Goal: Find specific page/section: Find specific page/section

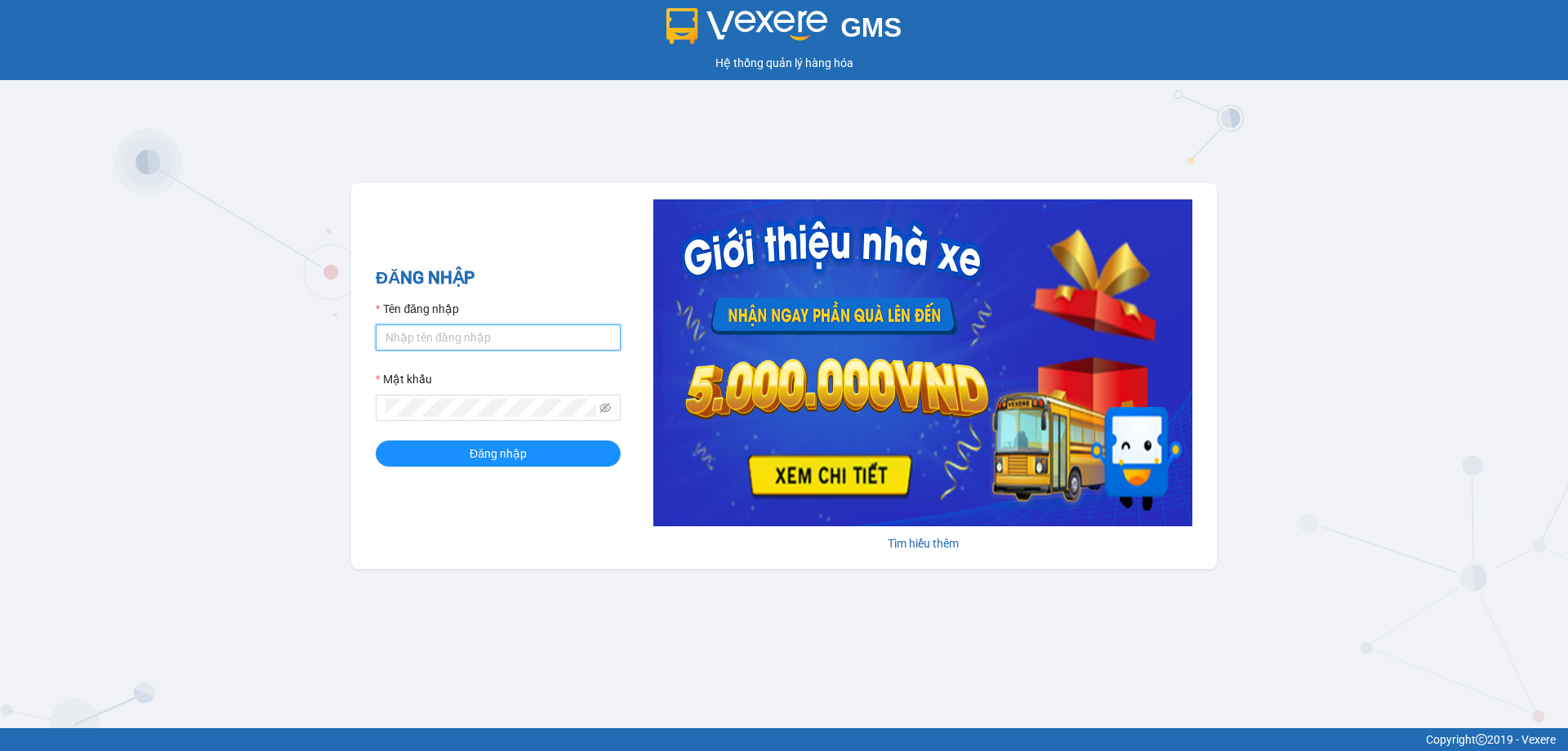
type input "phamthao.tienoanh"
click at [464, 439] on form "Tên đăng nhập phamthao.tienoanh Mật khẩu Đăng nhập" at bounding box center [498, 383] width 245 height 167
drag, startPoint x: 458, startPoint y: 449, endPoint x: 206, endPoint y: 50, distance: 471.9
click at [458, 448] on button "Đăng nhập" at bounding box center [498, 453] width 245 height 26
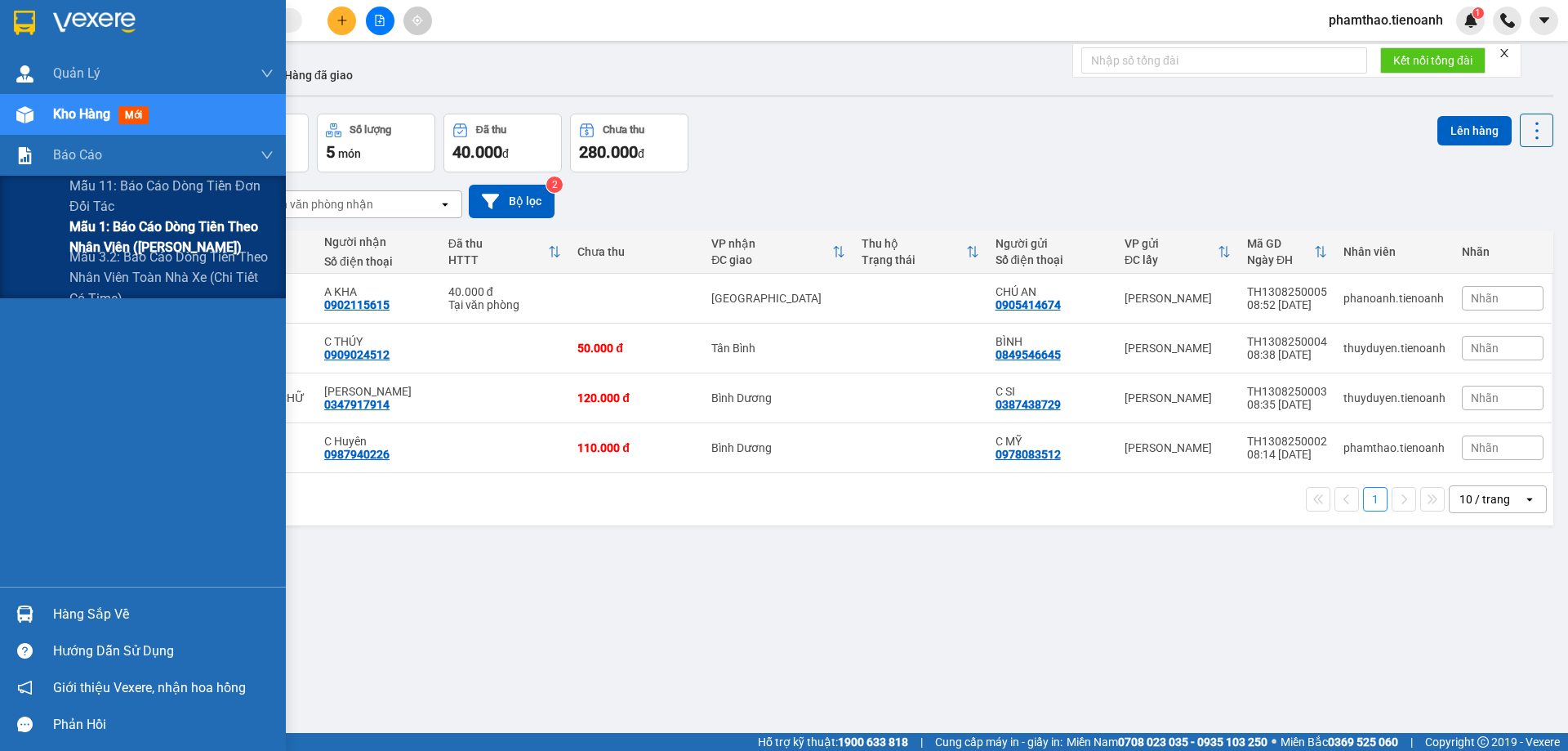
click at [83, 230] on span "Mẫu 1: Báo cáo dòng tiền theo nhân viên ([PERSON_NAME])" at bounding box center [171, 236] width 205 height 41
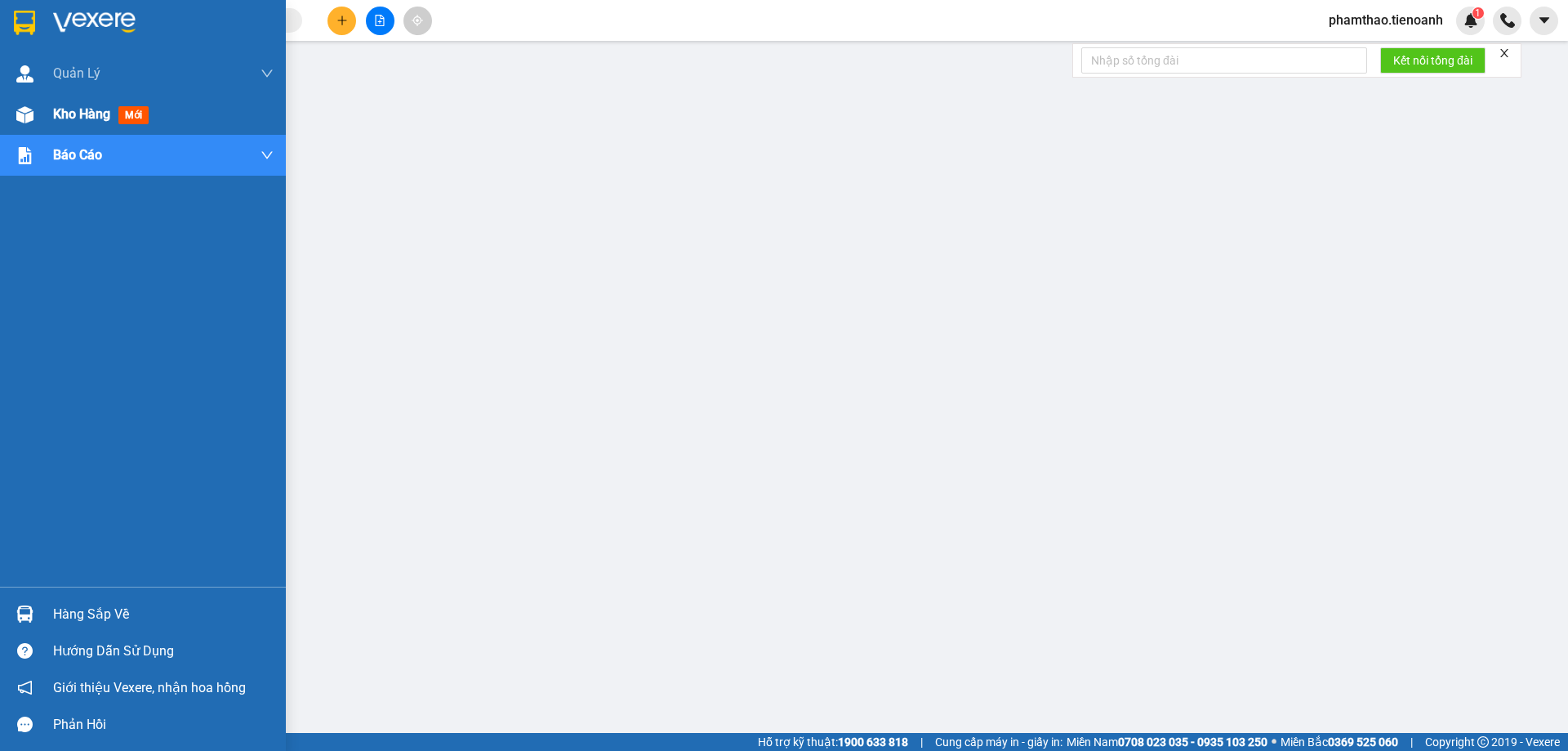
click at [68, 111] on span "Kho hàng" at bounding box center [82, 114] width 57 height 15
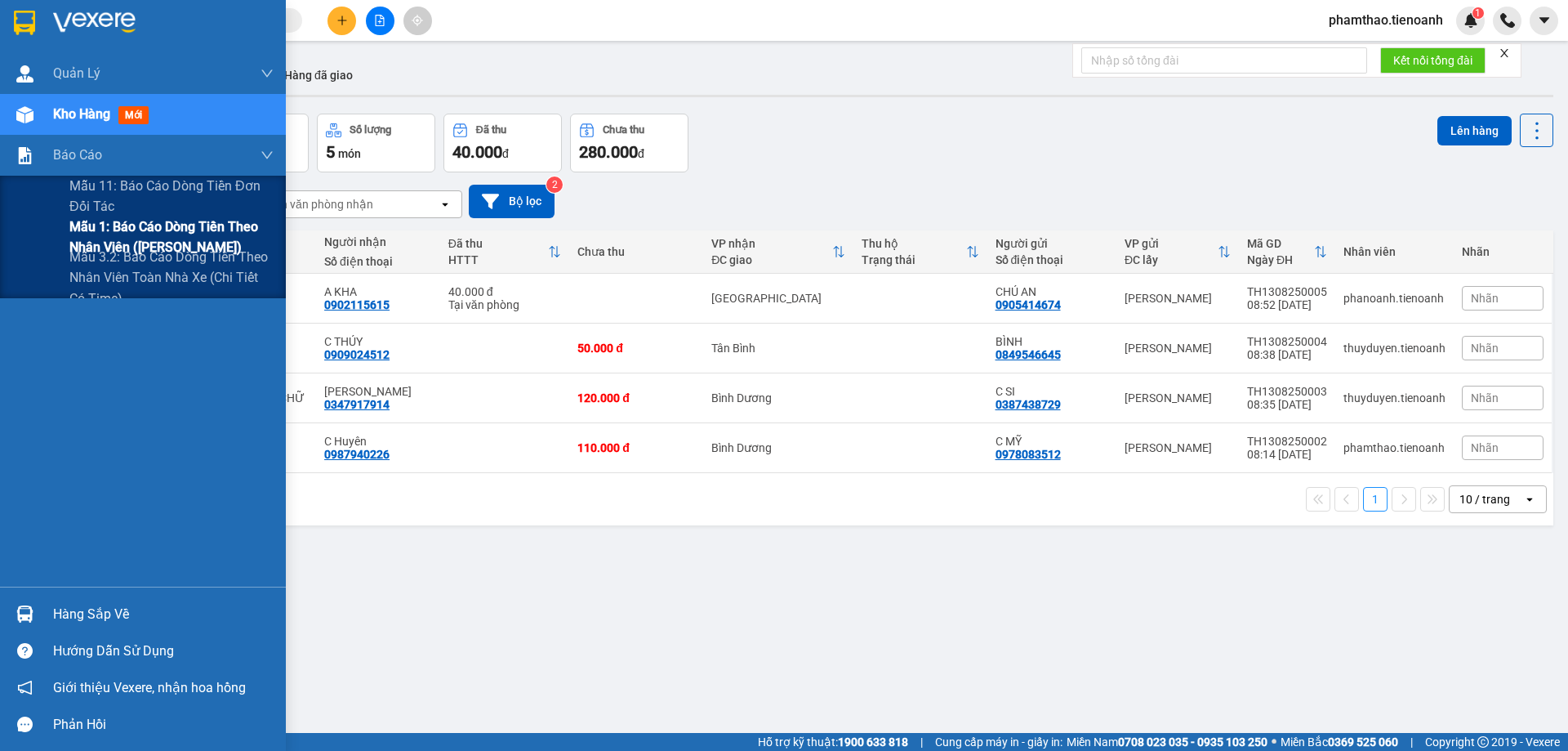
click at [112, 237] on span "Mẫu 1: Báo cáo dòng tiền theo nhân viên ([PERSON_NAME])" at bounding box center [171, 236] width 205 height 41
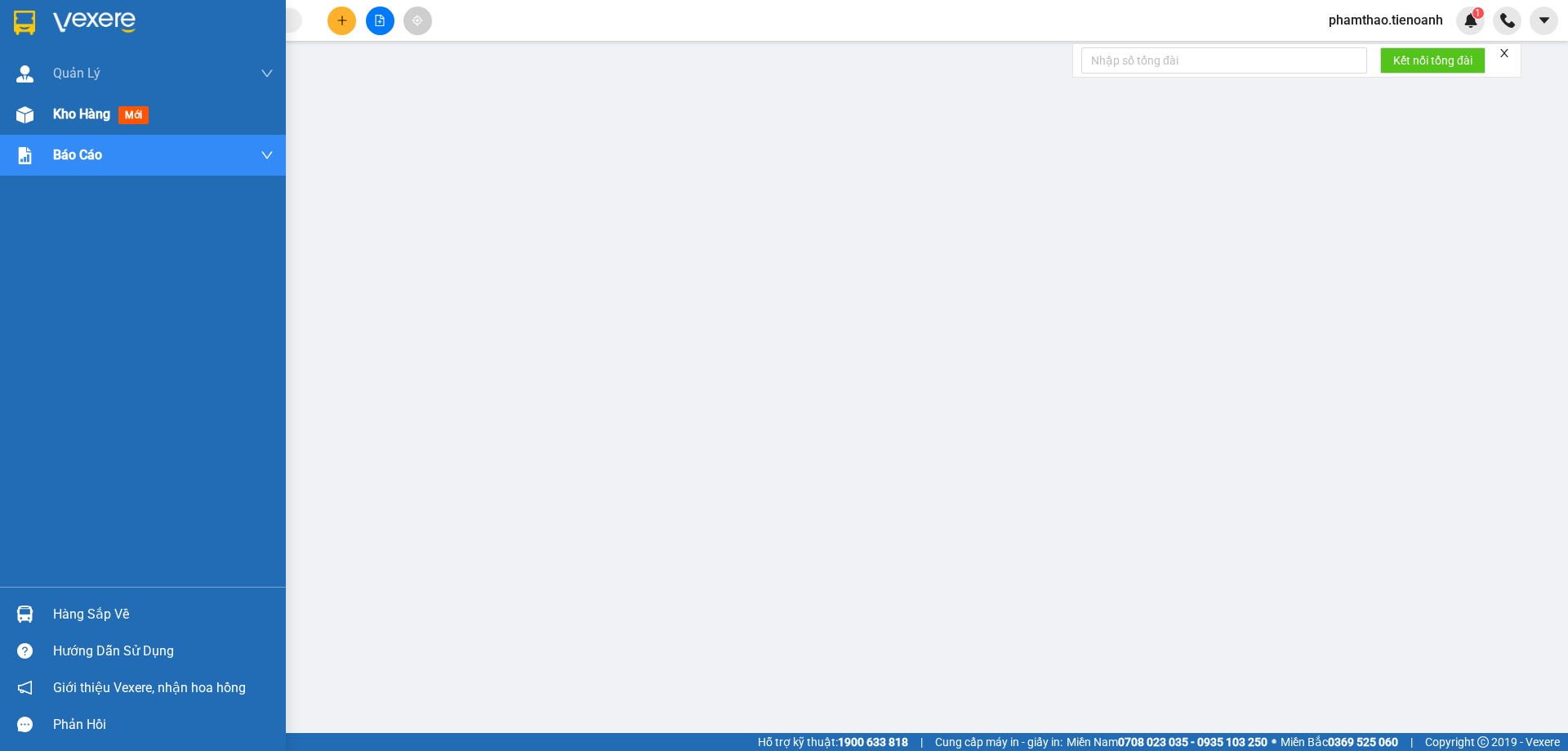
click at [63, 112] on span "Kho hàng" at bounding box center [82, 114] width 57 height 15
